Goal: Task Accomplishment & Management: Manage account settings

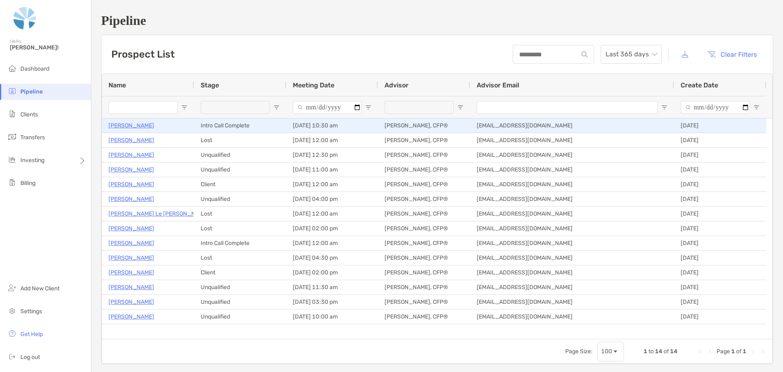
click at [131, 126] on p "[PERSON_NAME]" at bounding box center [132, 125] width 46 height 10
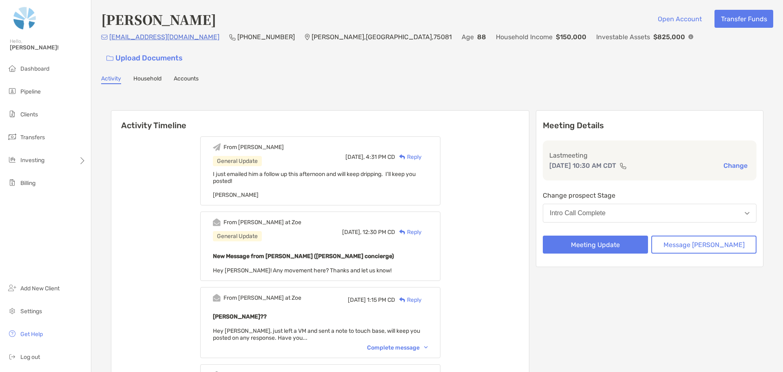
click at [644, 204] on button "Intro Call Complete" at bounding box center [650, 213] width 214 height 19
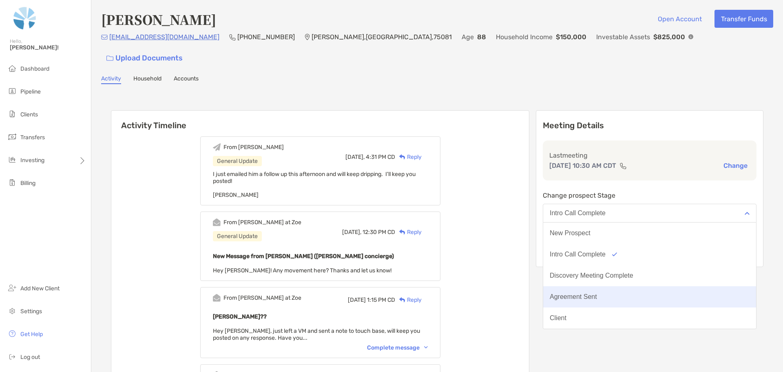
scroll to position [41, 0]
click at [608, 288] on button "Did Not Hire" at bounding box center [649, 298] width 213 height 21
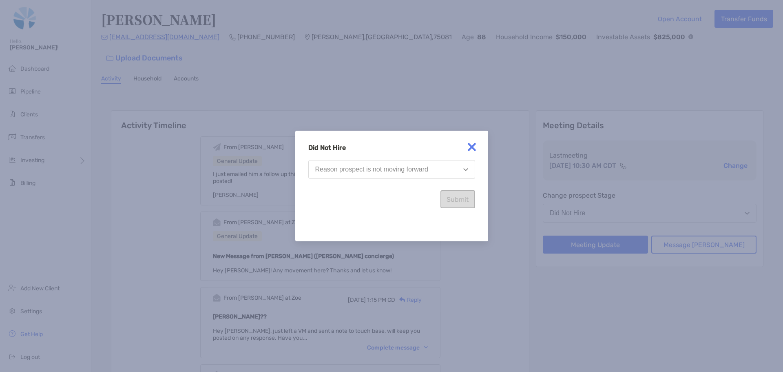
click at [346, 170] on div "Reason prospect is not moving forward" at bounding box center [371, 169] width 113 height 7
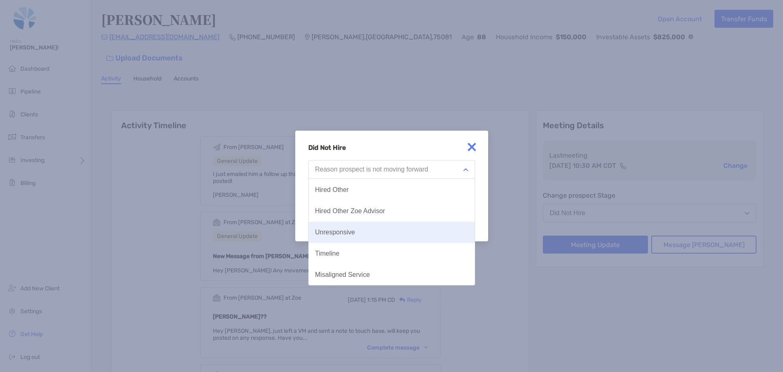
scroll to position [42, 0]
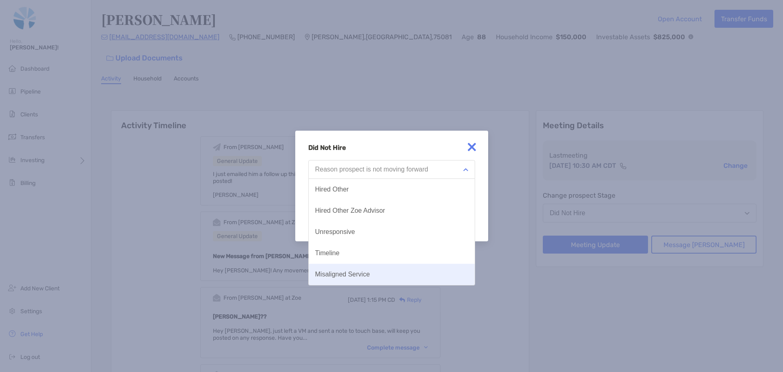
click at [357, 275] on div "Misaligned Service" at bounding box center [342, 274] width 55 height 7
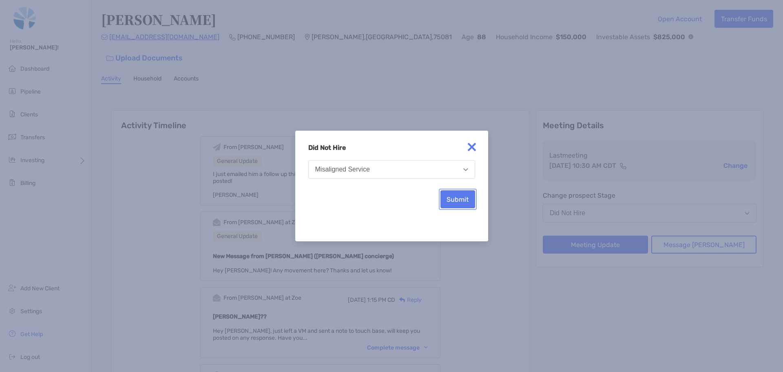
click at [463, 200] on button "Submit" at bounding box center [458, 199] width 35 height 18
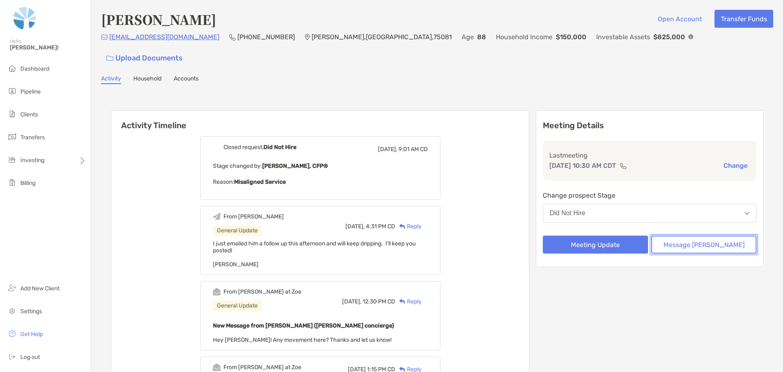
click at [691, 235] on button "Message [PERSON_NAME]" at bounding box center [704, 244] width 105 height 18
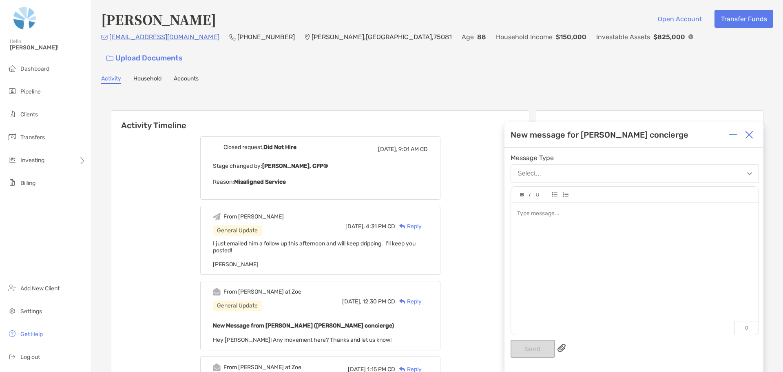
click at [543, 169] on button "Select..." at bounding box center [635, 173] width 248 height 19
click at [566, 155] on span "Message Type" at bounding box center [635, 158] width 248 height 8
click at [592, 302] on div at bounding box center [635, 265] width 248 height 124
click at [580, 248] on div at bounding box center [635, 265] width 248 height 124
click at [537, 354] on button "Send" at bounding box center [533, 348] width 44 height 18
